Goal: Complete application form

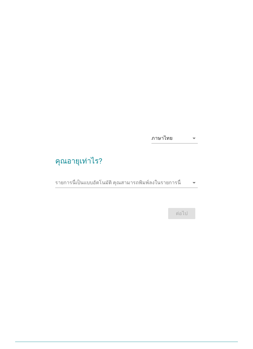
click at [193, 183] on div "รายการนี้เป็นแบบอัตโนมัติ [PERSON_NAME]พิมพ์ลงในรายการนี้ arrow_drop_down" at bounding box center [126, 184] width 142 height 20
click at [196, 186] on icon "arrow_drop_down" at bounding box center [193, 182] width 7 height 7
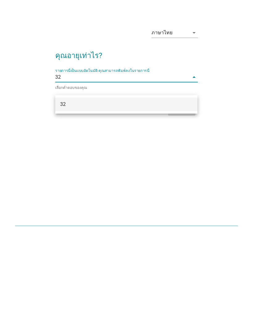
type input "32"
click at [184, 195] on div "ต่อไป" at bounding box center [126, 202] width 142 height 15
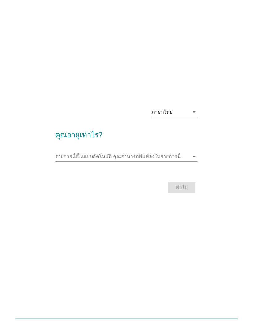
click at [184, 151] on input "รายการนี้เป็นแบบอัตโนมัติ คุณสามารถพิมพ์ลงในรายการนี้" at bounding box center [122, 156] width 134 height 10
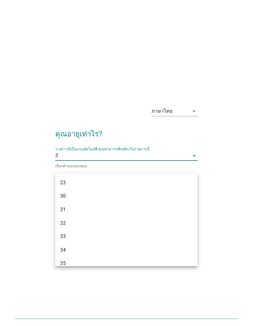
type input "32"
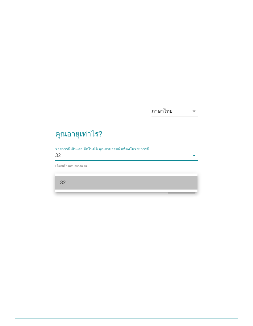
click at [130, 179] on div "32" at bounding box center [120, 182] width 121 height 7
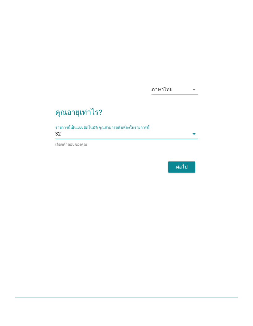
click at [183, 185] on div "ต่อไป" at bounding box center [181, 188] width 17 height 7
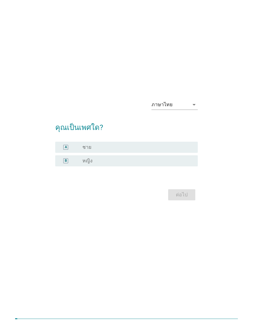
scroll to position [0, 0]
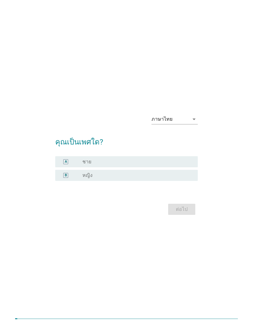
click at [183, 216] on div "ต่อไป" at bounding box center [126, 209] width 142 height 15
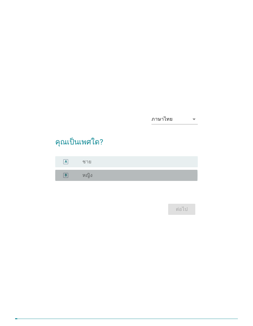
click at [67, 178] on div "B" at bounding box center [66, 175] width 2 height 5
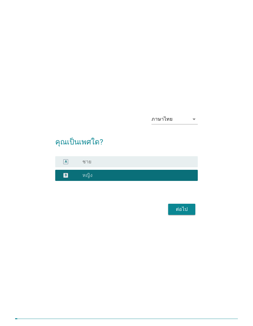
click at [183, 213] on div "ต่อไป" at bounding box center [181, 208] width 17 height 7
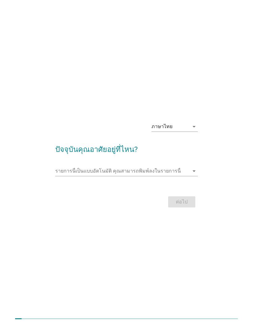
click at [189, 176] on input "รายการนี้เป็นแบบอัตโนมัติ คุณสามารถพิมพ์ลงในรายการนี้" at bounding box center [122, 171] width 134 height 10
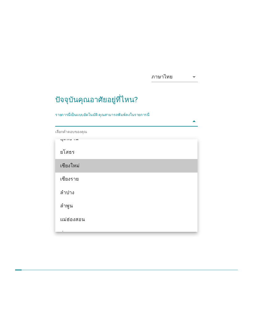
scroll to position [252, 0]
click at [132, 210] on div "เชียงใหม่" at bounding box center [120, 213] width 121 height 7
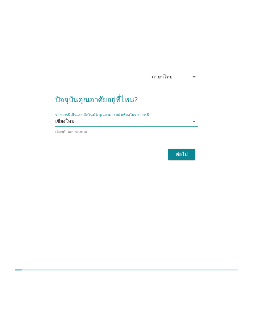
click at [187, 199] on div "ต่อไป" at bounding box center [181, 202] width 17 height 7
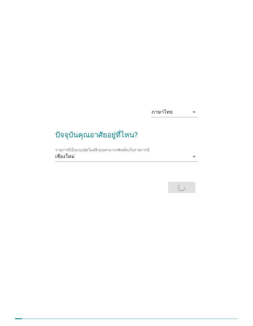
scroll to position [25, 0]
